Goal: Navigation & Orientation: Find specific page/section

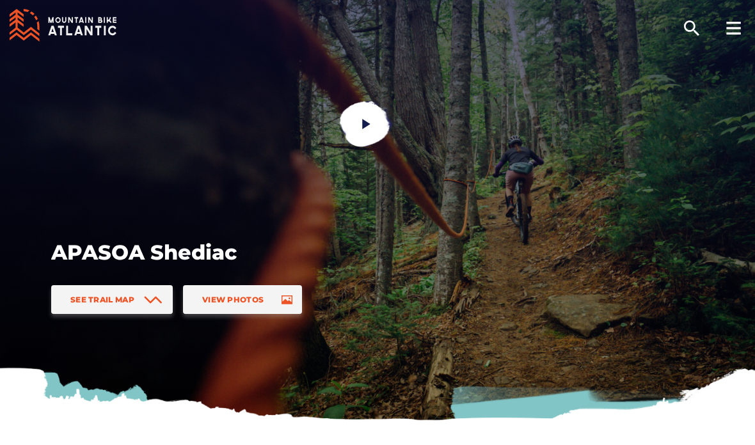
click at [728, 31] on icon at bounding box center [733, 28] width 15 height 13
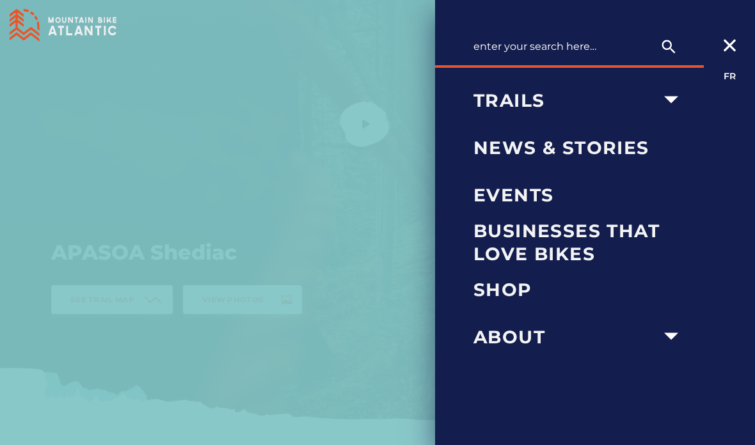
click at [675, 328] on icon "arrow dropdown" at bounding box center [671, 336] width 28 height 28
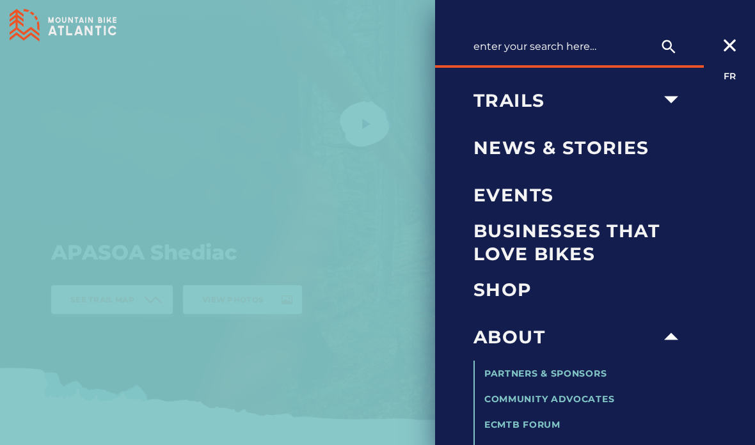
click at [678, 97] on icon "arrow dropdown" at bounding box center [671, 100] width 28 height 28
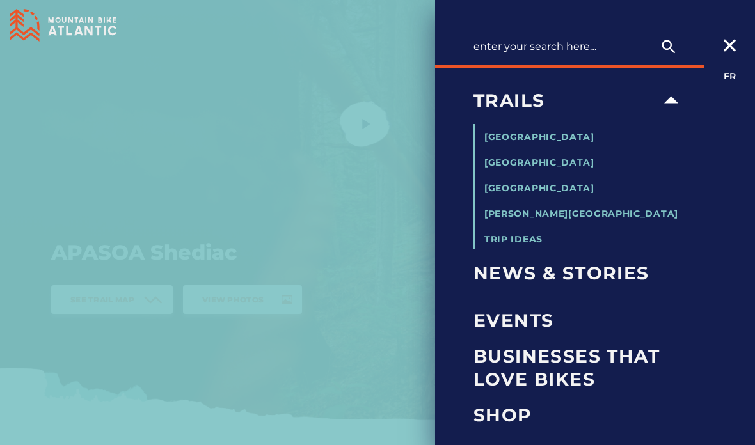
click at [565, 132] on span "[GEOGRAPHIC_DATA]" at bounding box center [539, 137] width 110 height 12
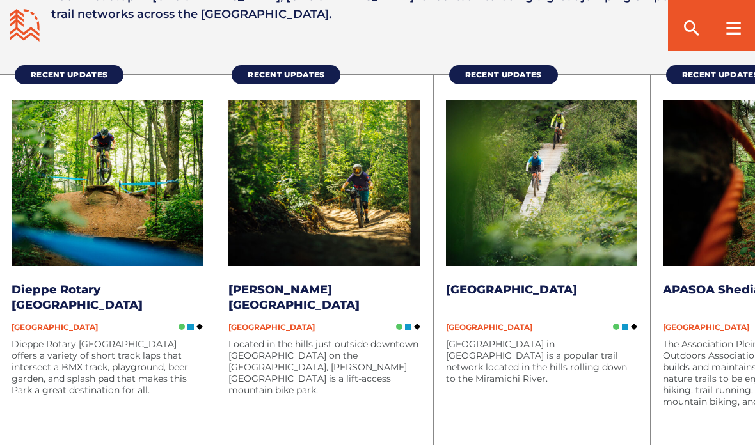
scroll to position [1427, 0]
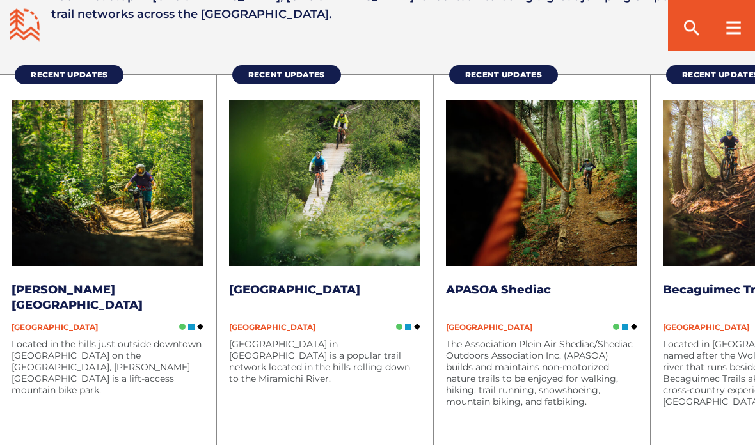
click at [639, 177] on li "Recent Updates APASOA Shediac [GEOGRAPHIC_DATA] The Association Plein Air Shedi…" at bounding box center [541, 289] width 217 height 428
click at [544, 66] on link "Recent Updates" at bounding box center [503, 75] width 109 height 19
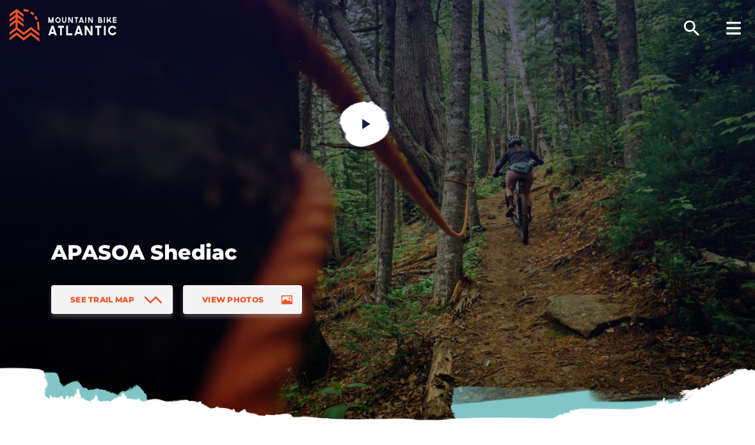
click at [729, 36] on div at bounding box center [733, 25] width 44 height 51
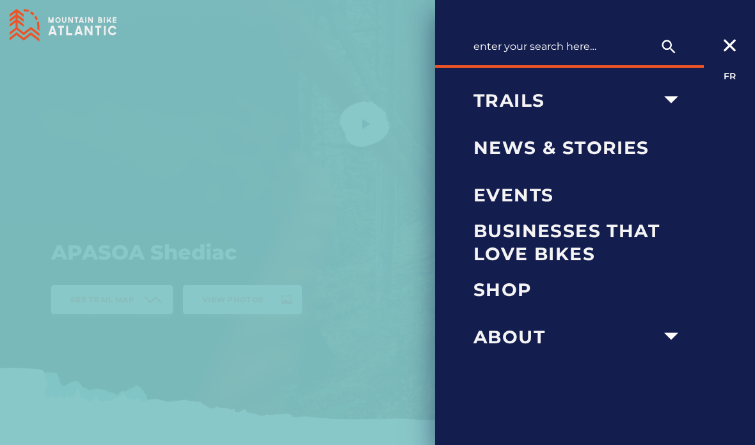
click at [600, 156] on span "News & Stories" at bounding box center [579, 147] width 212 height 23
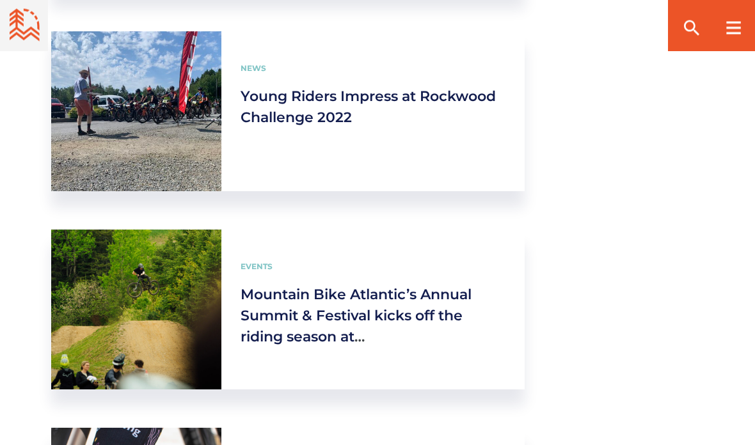
scroll to position [1341, 0]
